Goal: Information Seeking & Learning: Learn about a topic

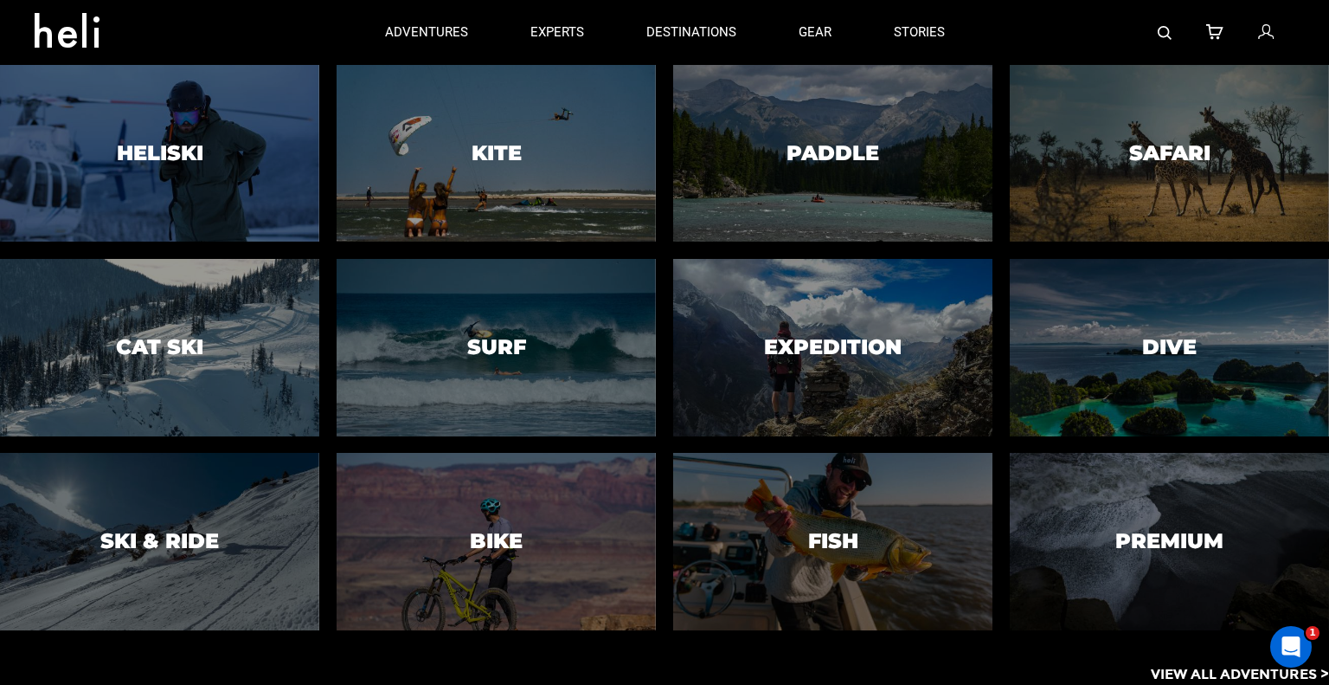
click at [779, 647] on app-adventures-list "Heliski Cat Ski Ski & Ride Kite Surf Bike Paddle Expedition Fish Safari Dive Pr…" at bounding box center [664, 375] width 1329 height 620
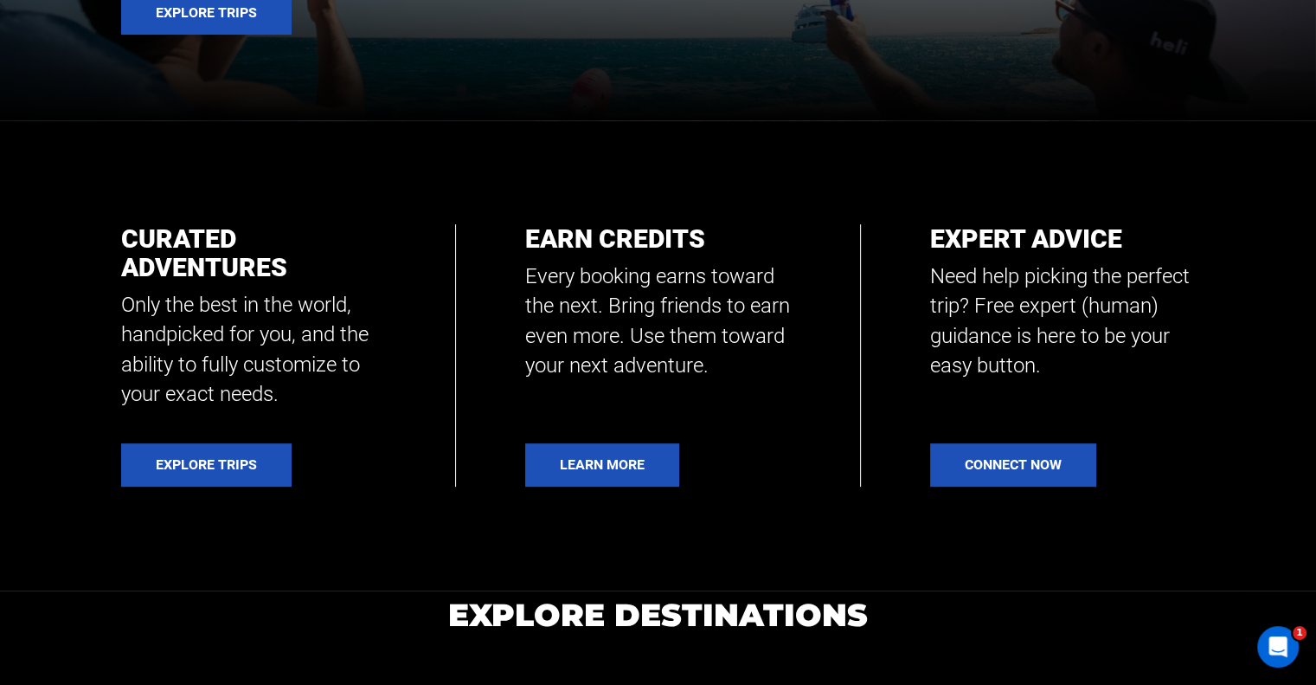
scroll to position [606, 0]
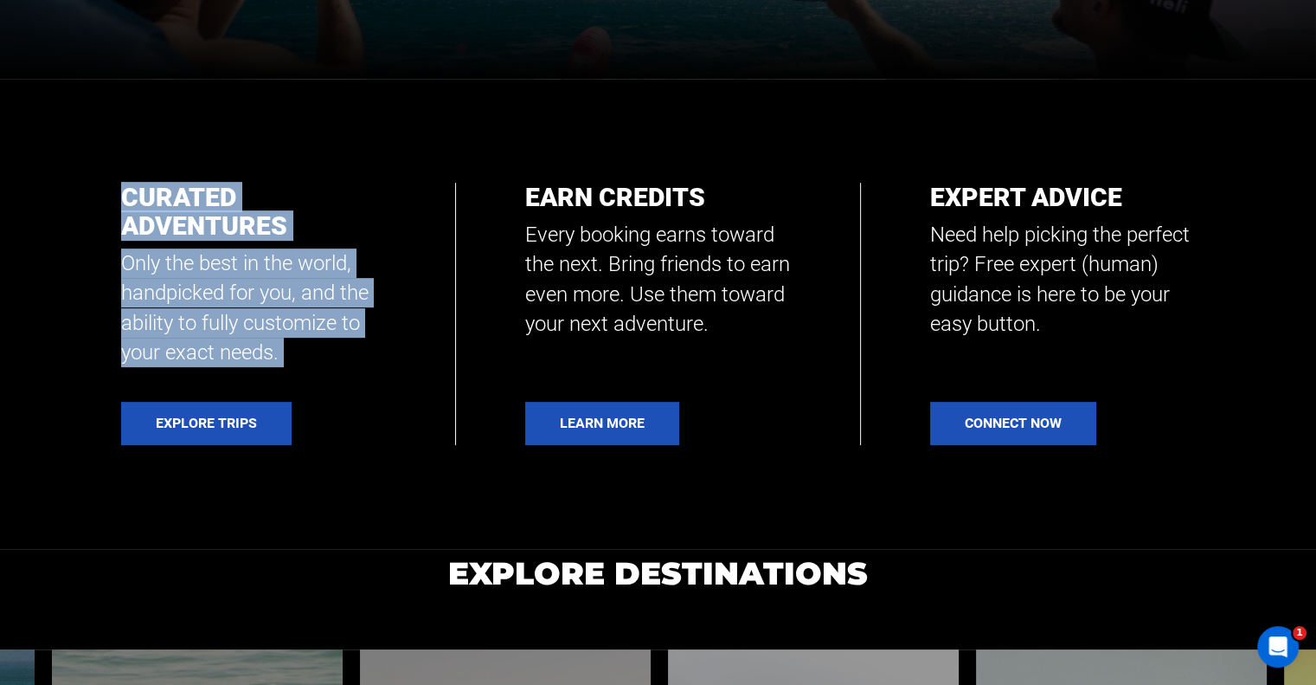
drag, startPoint x: 119, startPoint y: 190, endPoint x: 365, endPoint y: 394, distance: 320.3
click at [364, 400] on section "Curated Adventures Only the best in the world, handpicked for you, and the abil…" at bounding box center [658, 314] width 1316 height 470
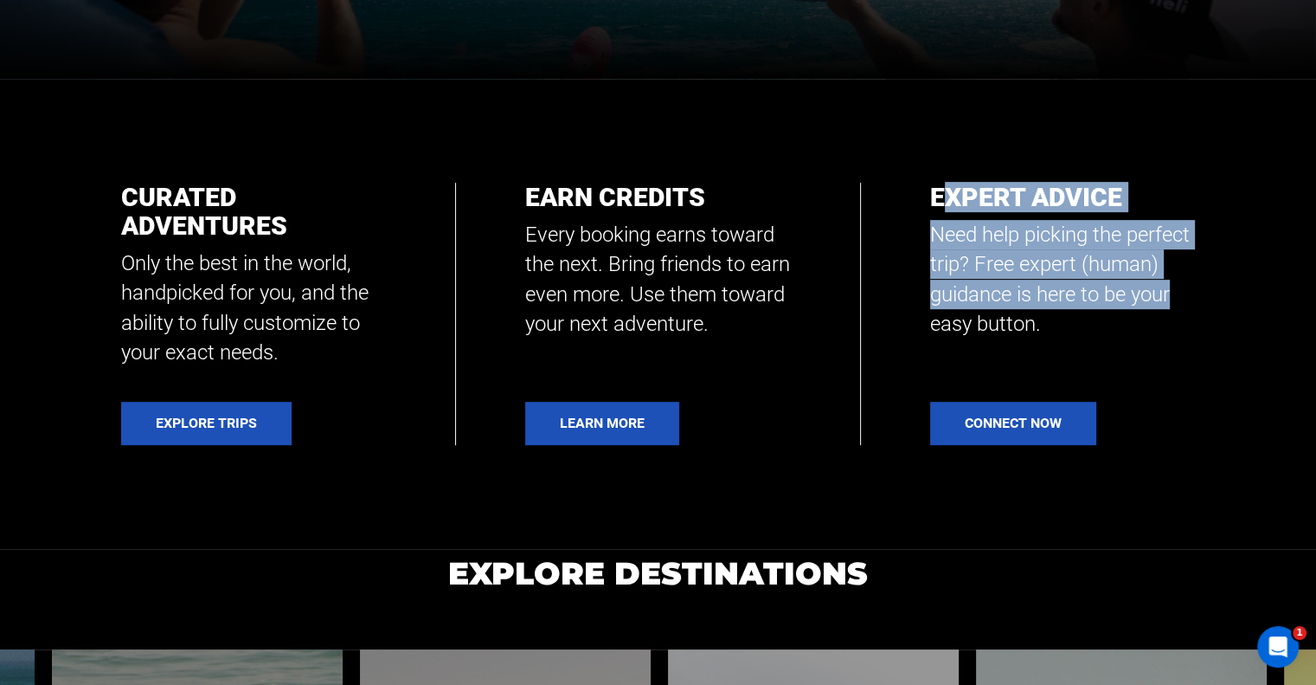
drag, startPoint x: 944, startPoint y: 166, endPoint x: 1271, endPoint y: 312, distance: 358.0
click at [1268, 308] on section "Curated Adventures Only the best in the world, handpicked for you, and the abil…" at bounding box center [658, 314] width 1316 height 470
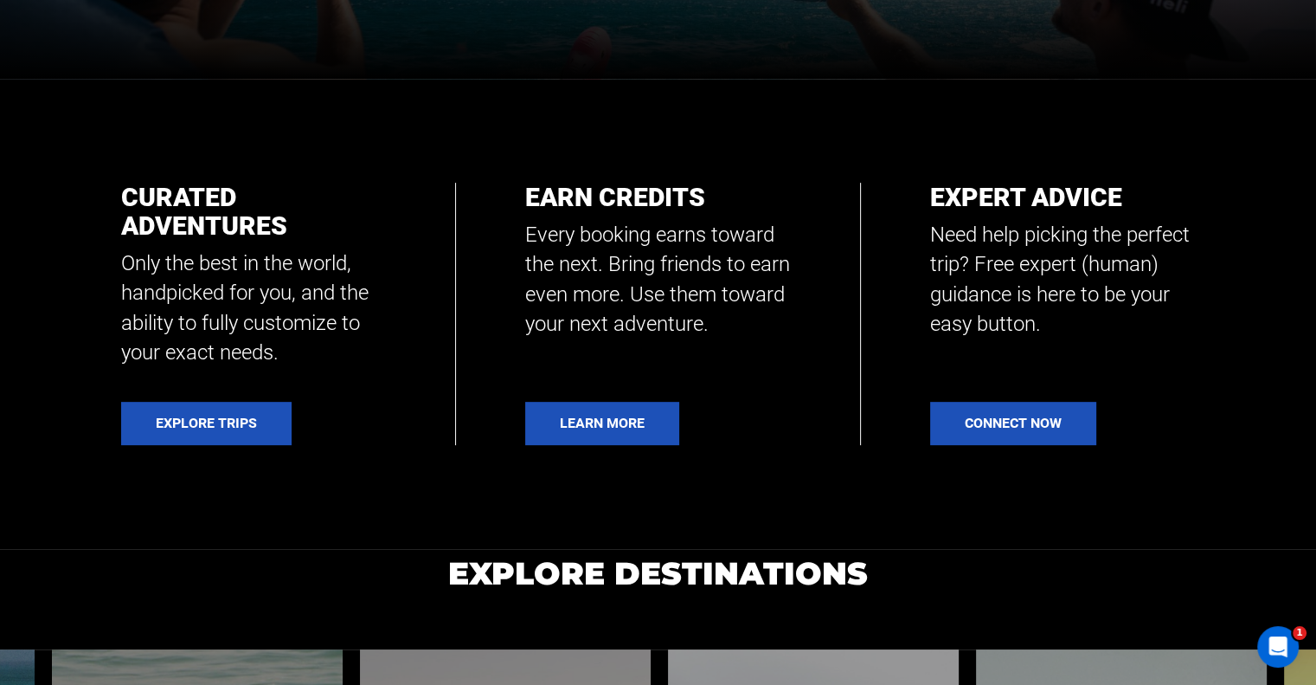
click at [1242, 330] on section "Curated Adventures Only the best in the world, handpicked for you, and the abil…" at bounding box center [658, 314] width 1316 height 470
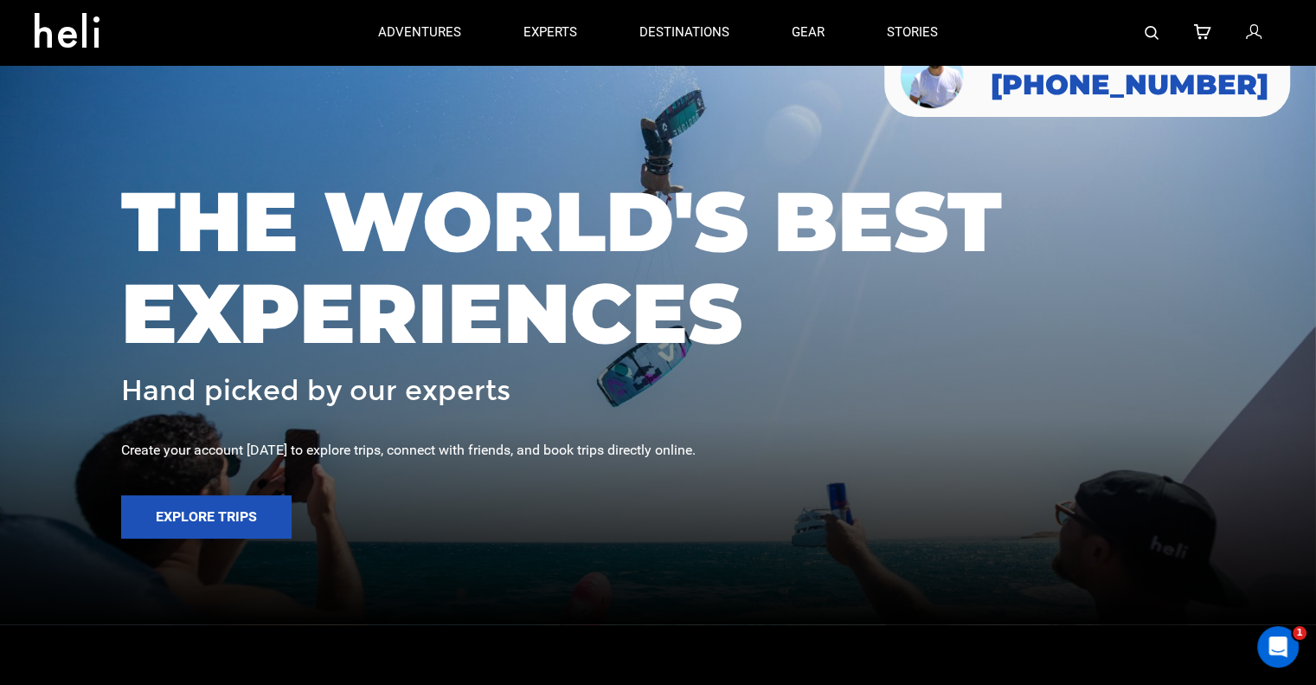
scroll to position [0, 0]
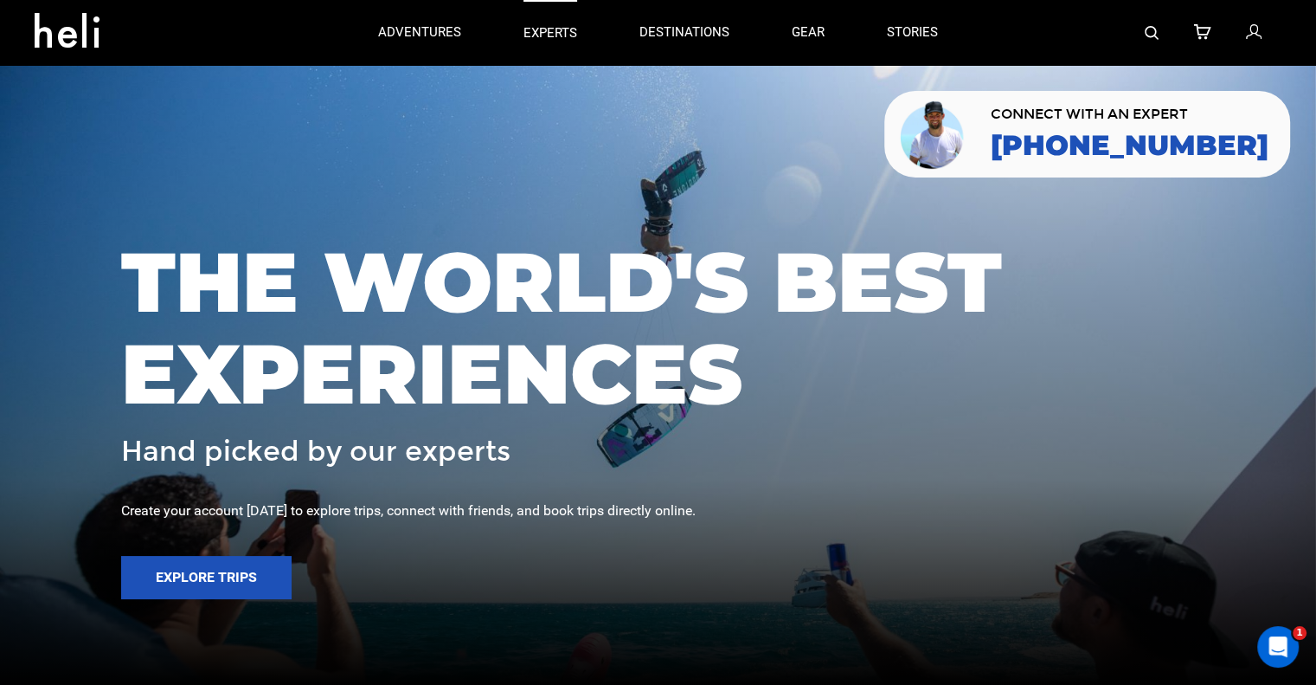
click at [563, 42] on link "experts" at bounding box center [551, 32] width 54 height 65
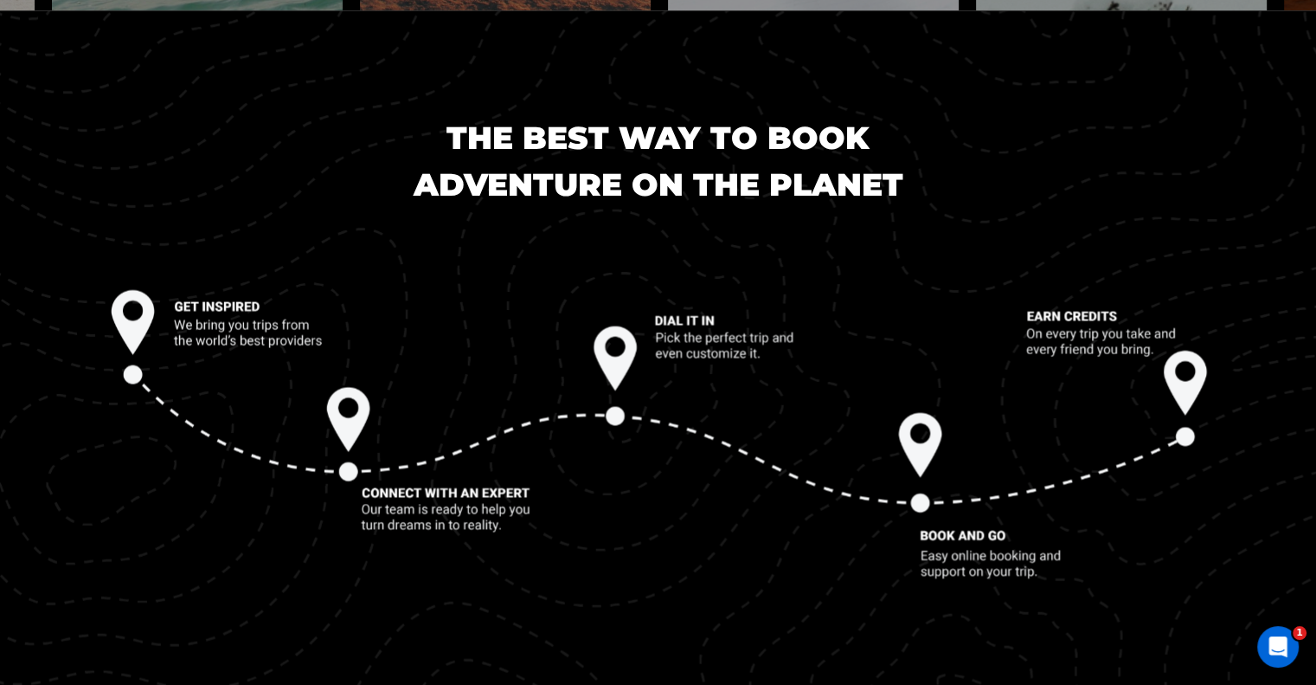
scroll to position [1801, 0]
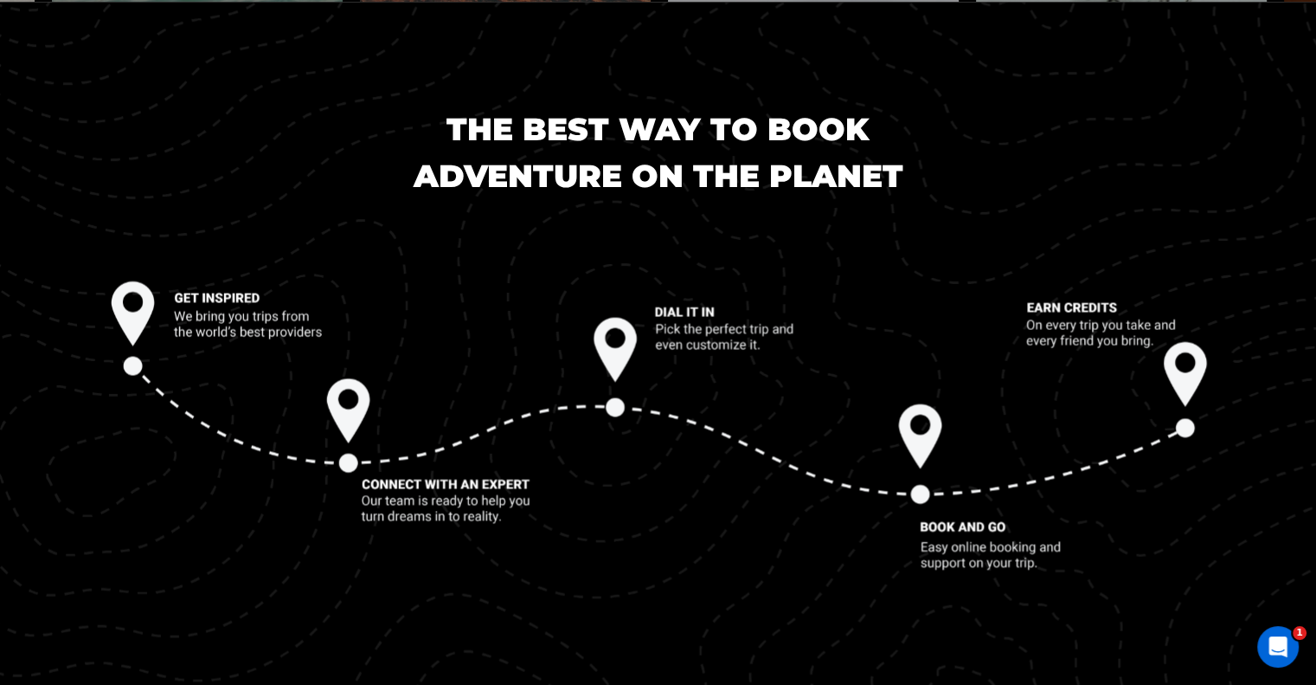
click at [1160, 393] on img at bounding box center [658, 434] width 1316 height 366
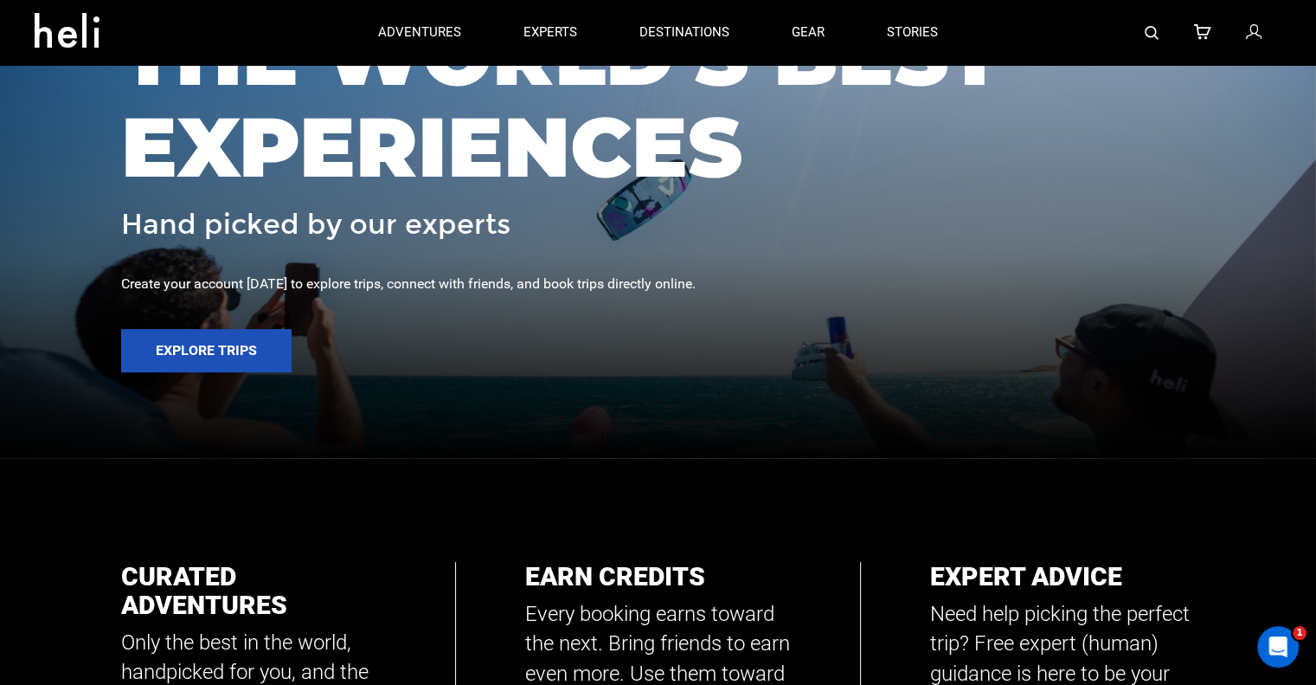
scroll to position [0, 0]
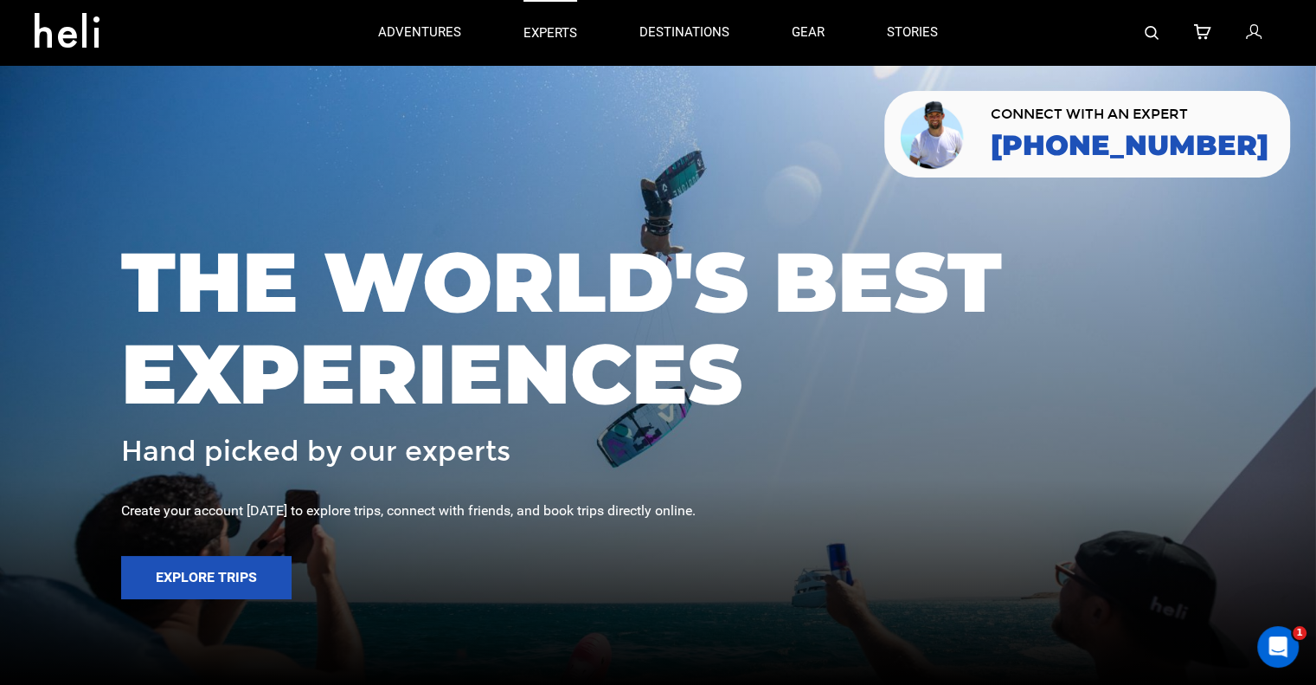
click at [557, 30] on p "experts" at bounding box center [551, 33] width 54 height 18
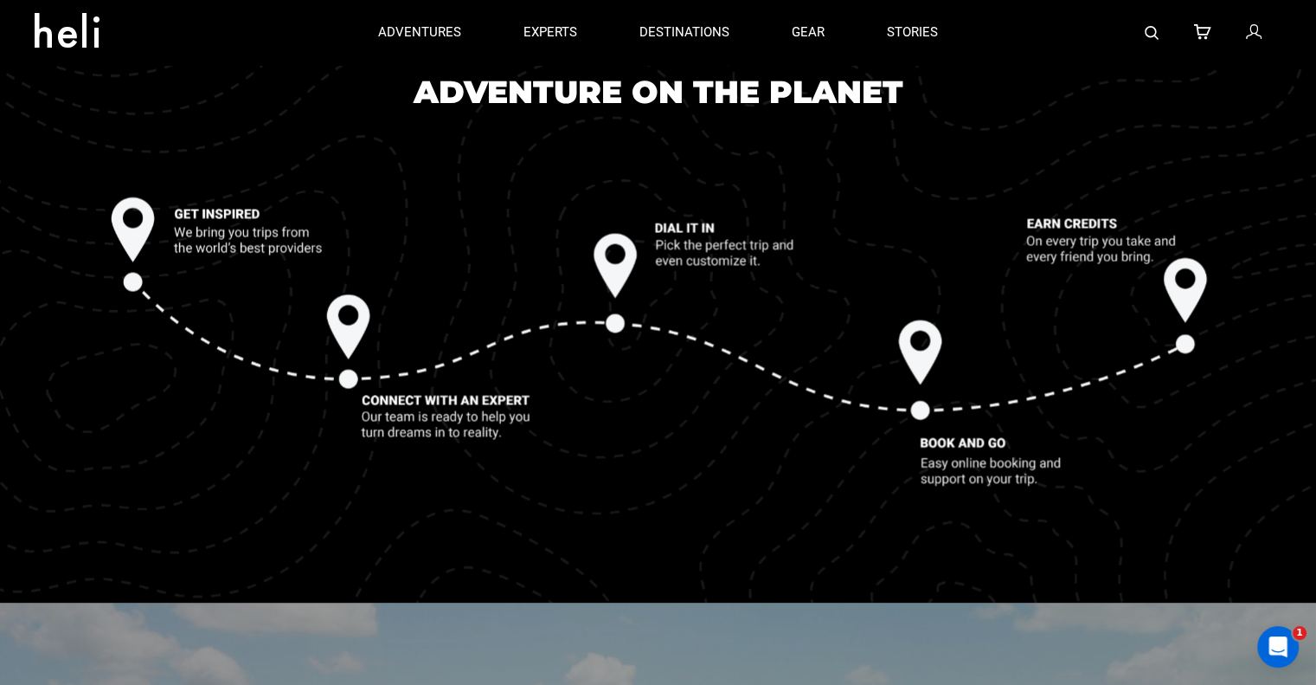
scroll to position [1884, 0]
click at [551, 30] on p "experts" at bounding box center [551, 33] width 54 height 18
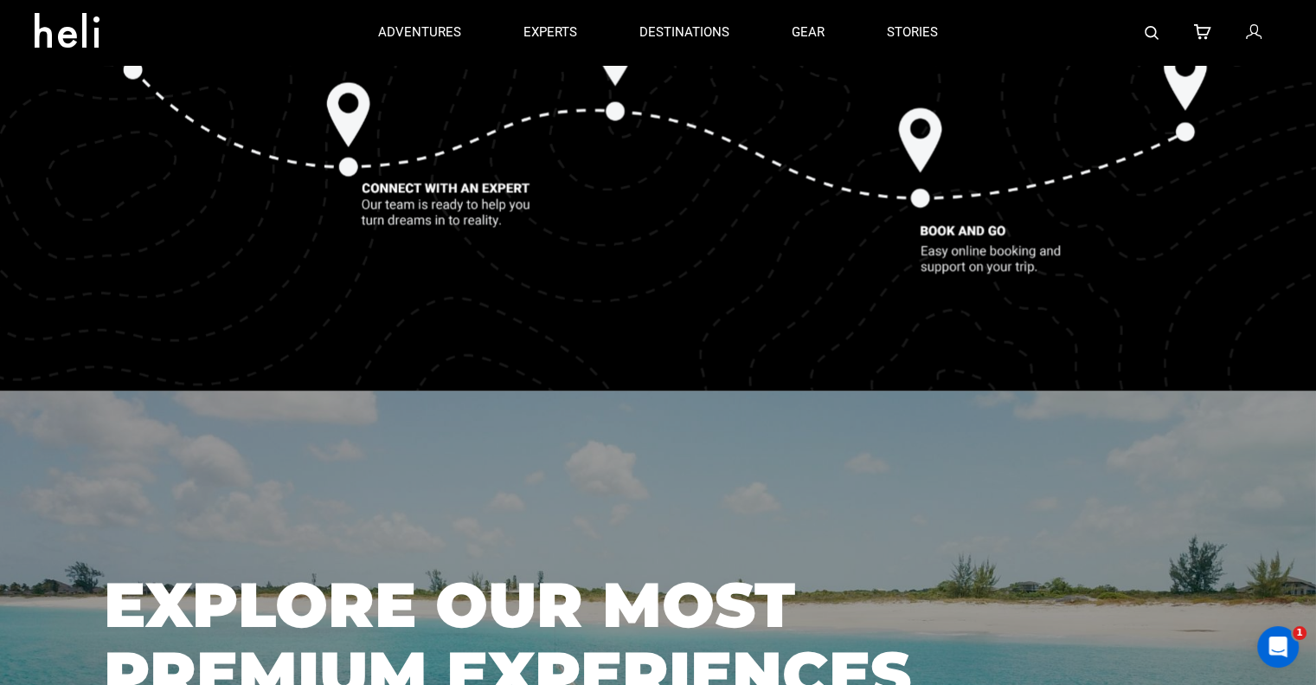
scroll to position [2063, 0]
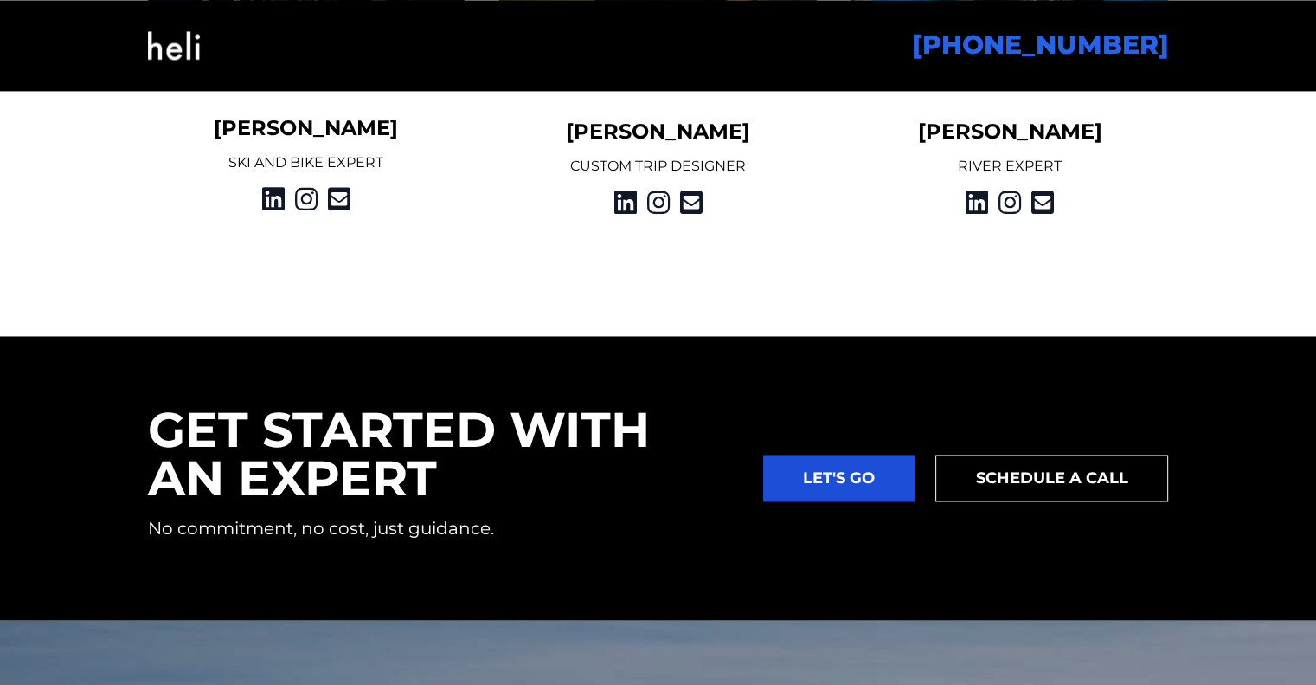
scroll to position [2683, 0]
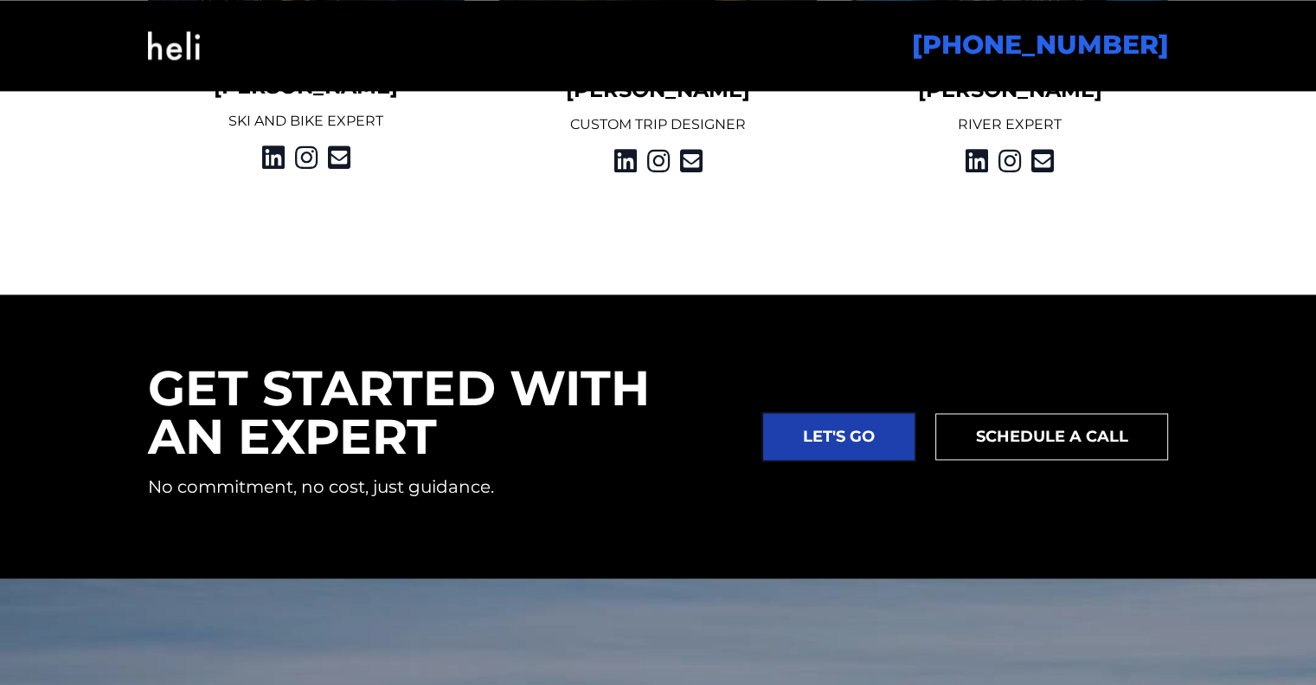
click at [847, 432] on link "LET'S GO" at bounding box center [838, 436] width 151 height 47
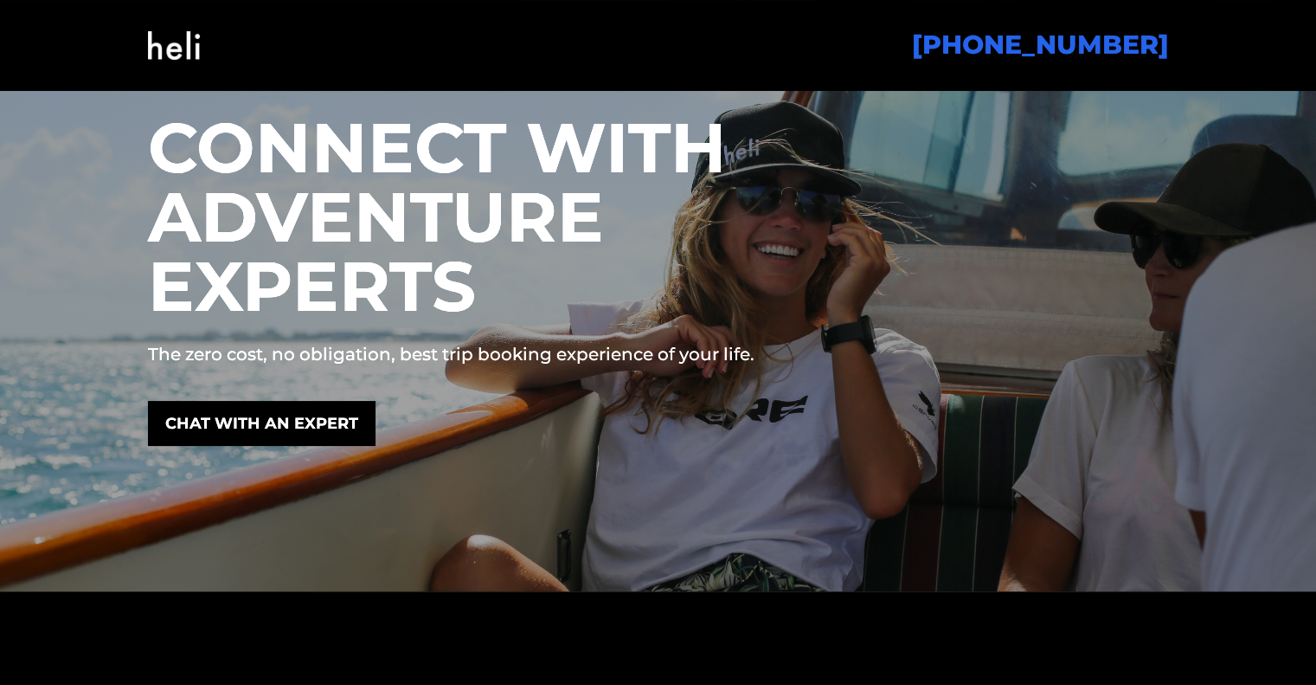
scroll to position [0, 0]
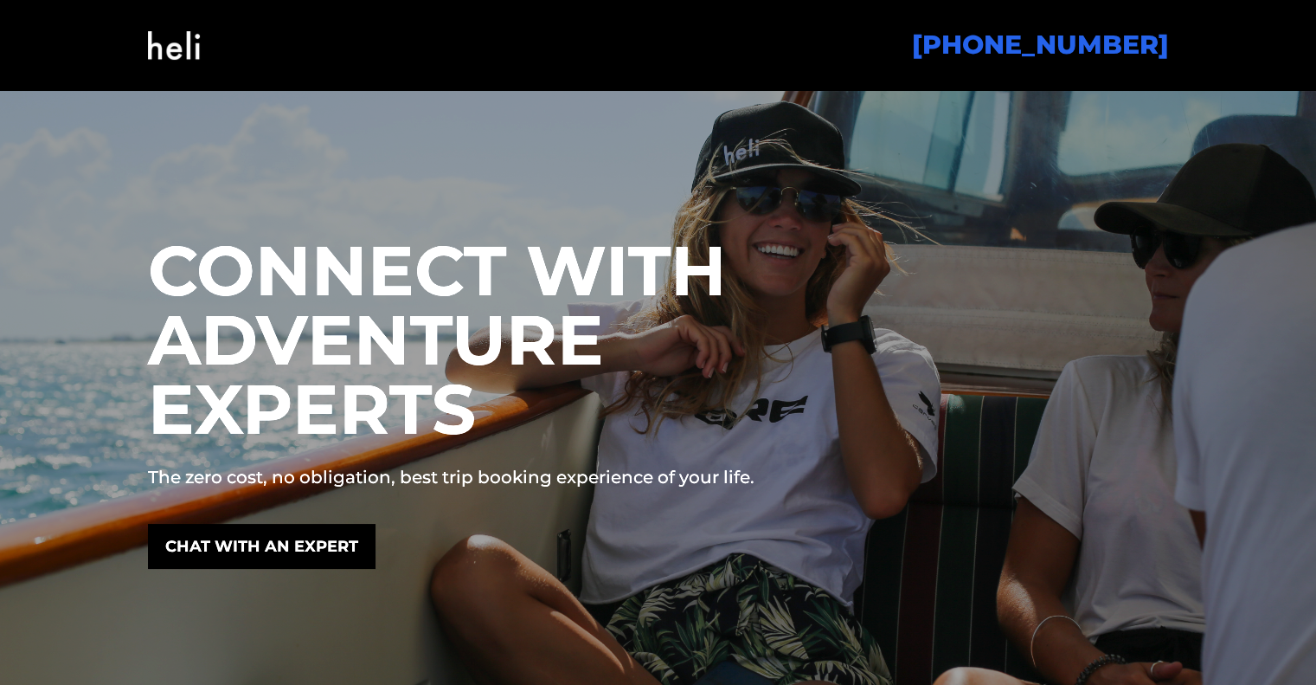
click at [197, 41] on img at bounding box center [174, 45] width 52 height 70
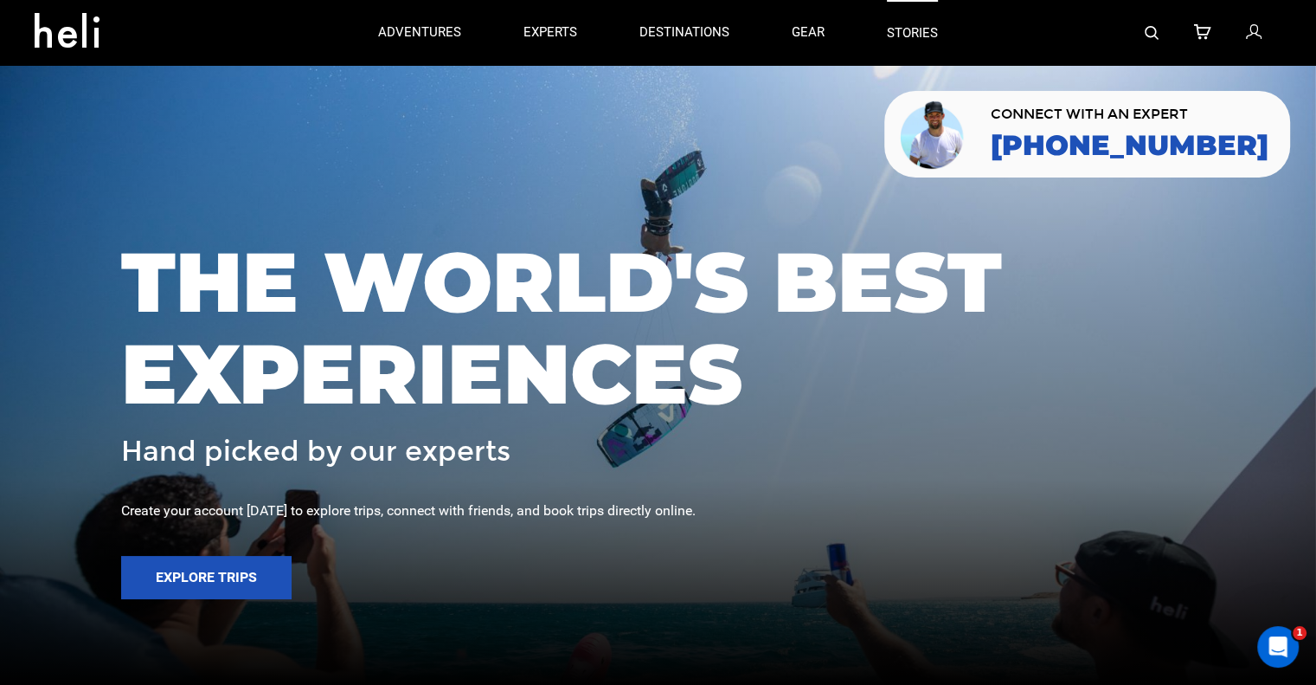
click at [921, 29] on link "stories" at bounding box center [912, 32] width 51 height 65
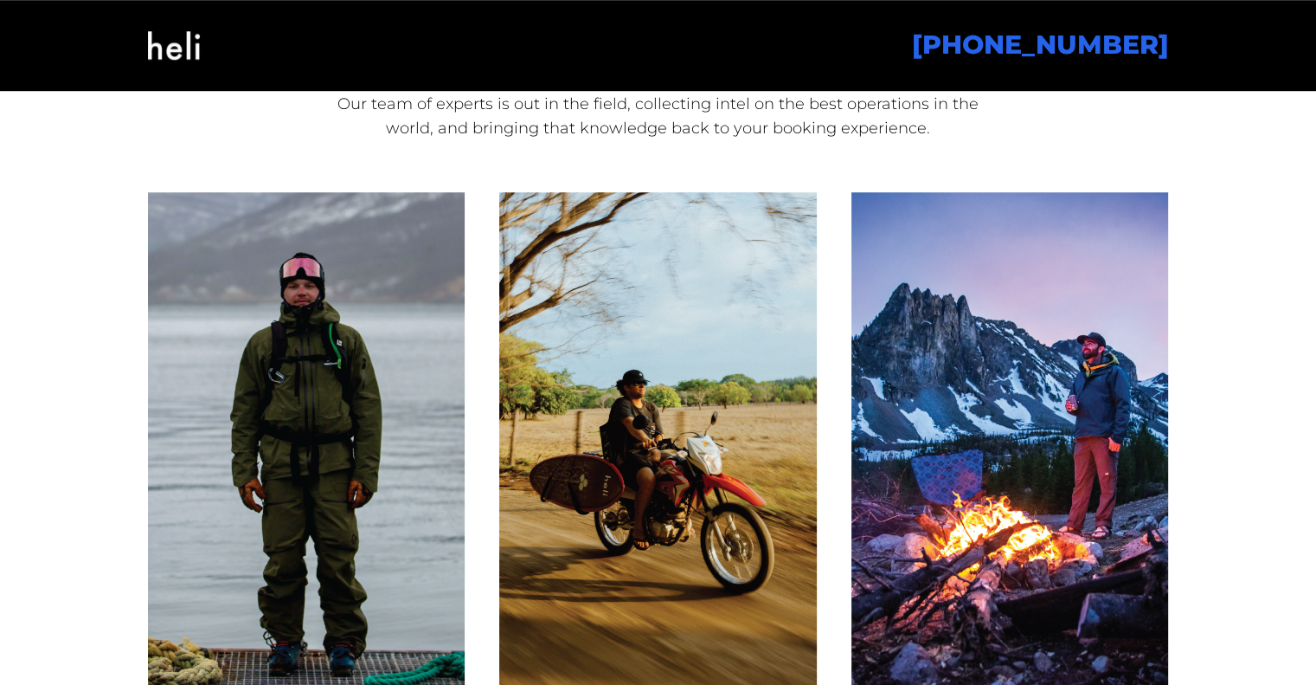
scroll to position [1405, 0]
